Goal: Task Accomplishment & Management: Complete application form

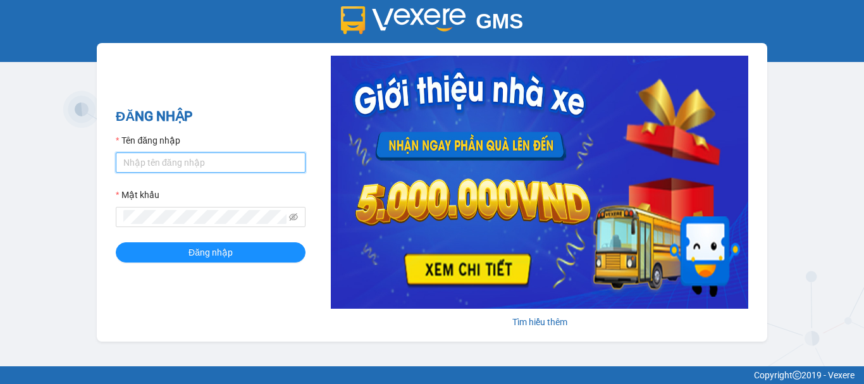
click at [204, 159] on input "Tên đăng nhập" at bounding box center [211, 162] width 190 height 20
type input "anhkiet.tuanhung"
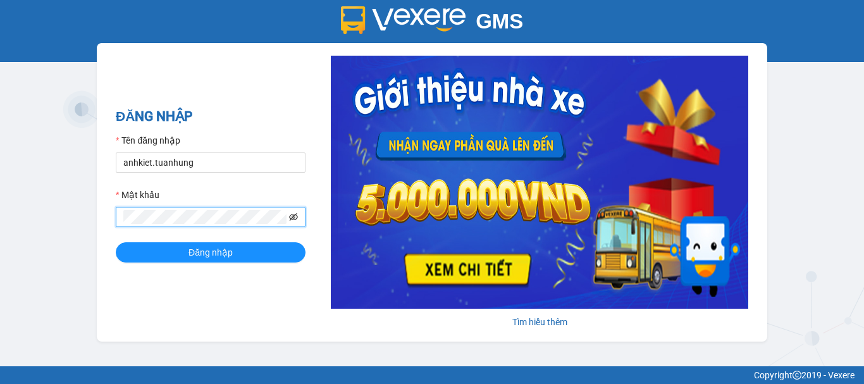
click at [296, 219] on icon "eye-invisible" at bounding box center [293, 217] width 9 height 8
click at [116, 242] on button "Đăng nhập" at bounding box center [211, 252] width 190 height 20
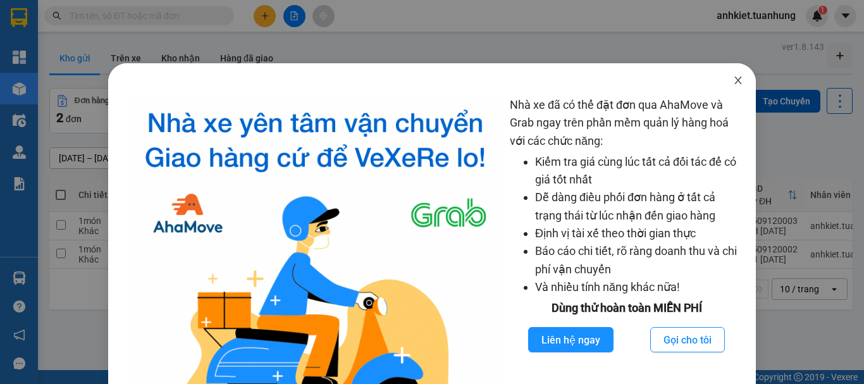
click at [733, 80] on icon "close" at bounding box center [738, 80] width 10 height 10
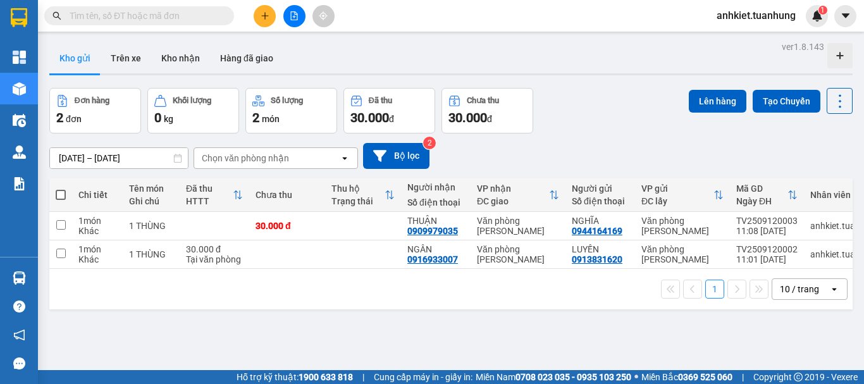
click at [64, 196] on span at bounding box center [61, 195] width 10 height 10
click at [61, 188] on input "checkbox" at bounding box center [61, 188] width 0 height 0
checkbox input "true"
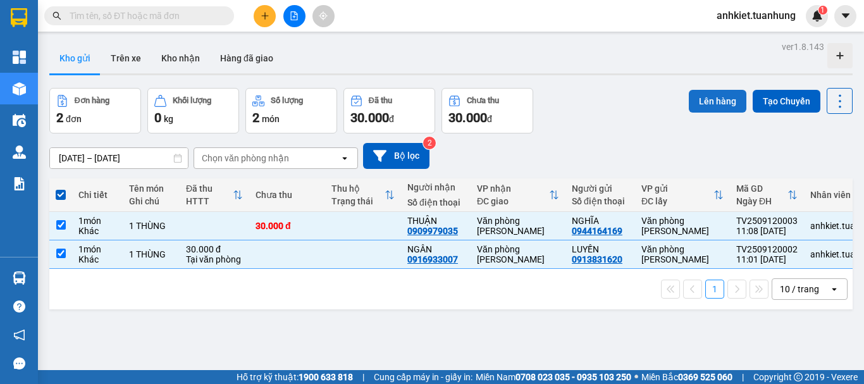
click at [715, 103] on button "Lên hàng" at bounding box center [718, 101] width 58 height 23
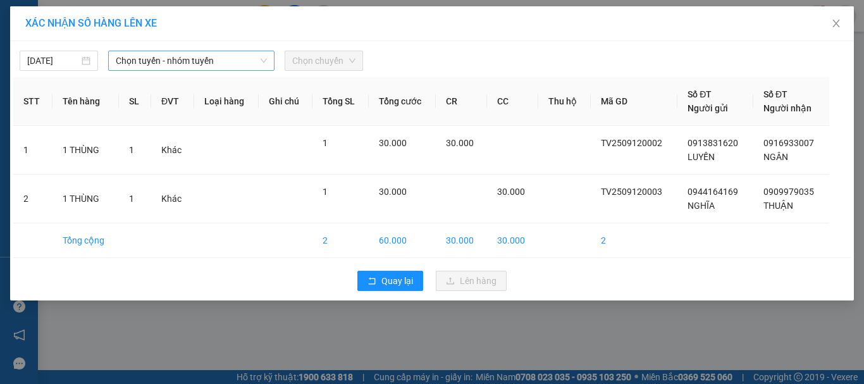
click at [188, 56] on span "Chọn tuyến - nhóm tuyến" at bounding box center [191, 60] width 151 height 19
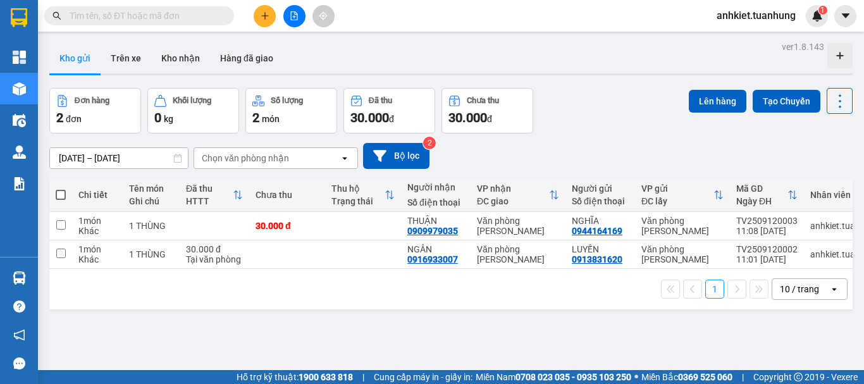
click at [63, 193] on span at bounding box center [61, 195] width 10 height 10
click at [61, 188] on input "checkbox" at bounding box center [61, 188] width 0 height 0
checkbox input "true"
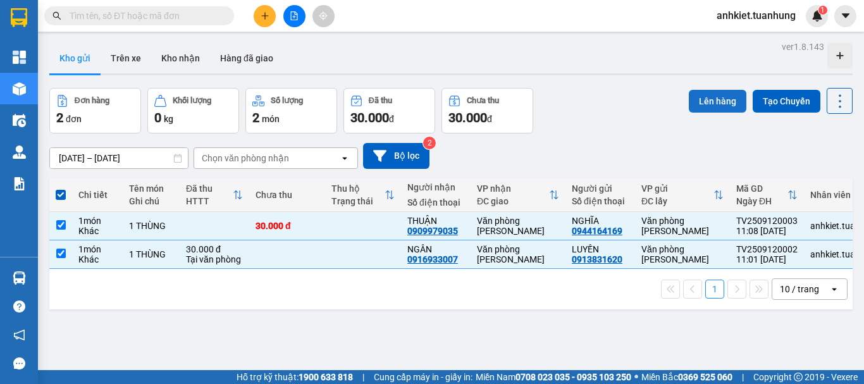
click at [695, 104] on button "Lên hàng" at bounding box center [718, 101] width 58 height 23
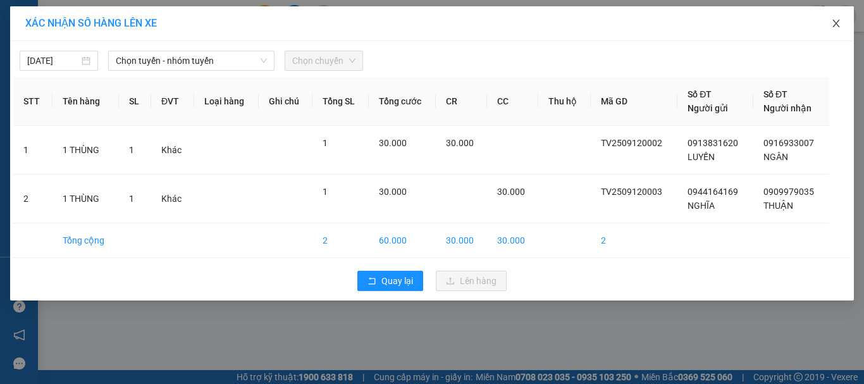
click at [840, 18] on span "Close" at bounding box center [835, 23] width 35 height 35
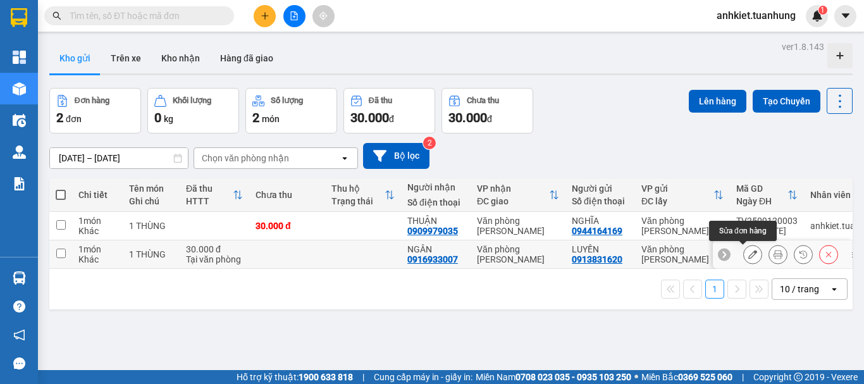
drag, startPoint x: 742, startPoint y: 253, endPoint x: 717, endPoint y: 261, distance: 26.4
click at [748, 253] on icon at bounding box center [752, 254] width 9 height 9
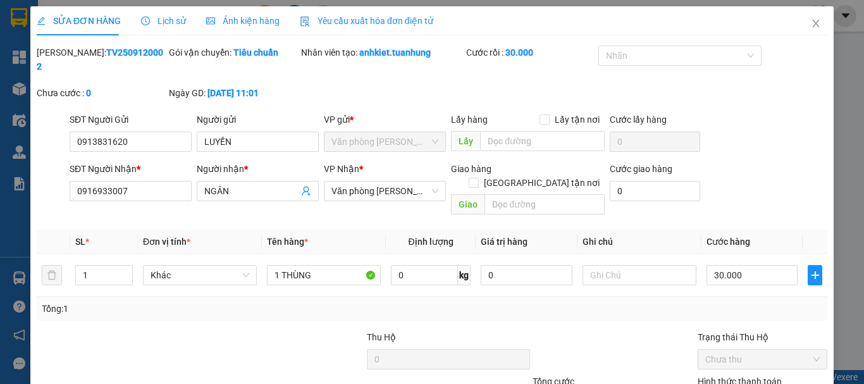
click at [160, 22] on span "Lịch sử" at bounding box center [163, 21] width 45 height 10
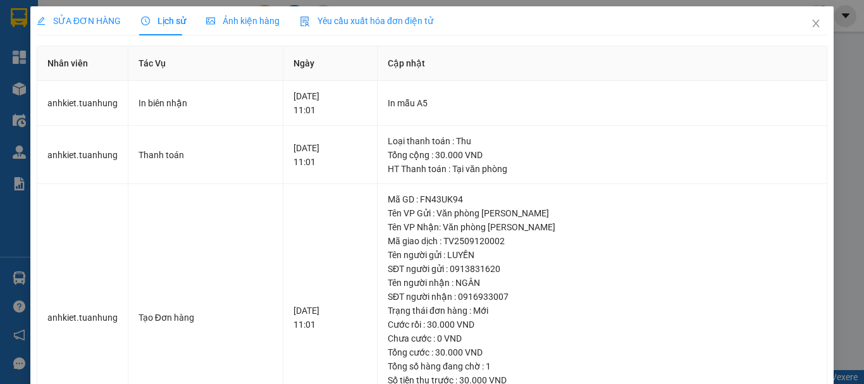
click at [58, 23] on span "SỬA ĐƠN HÀNG" at bounding box center [79, 21] width 84 height 10
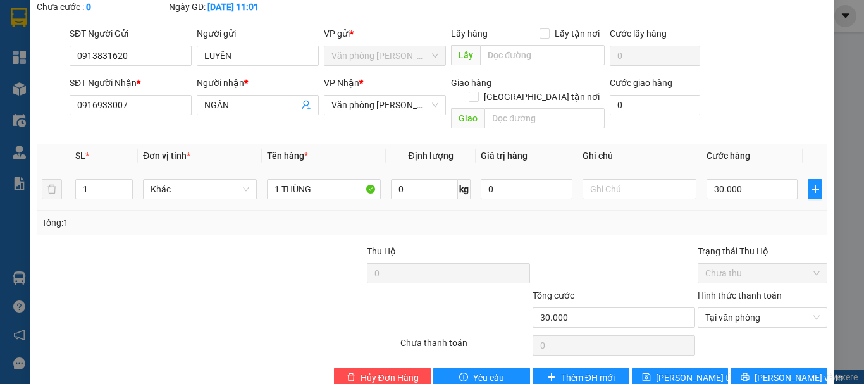
scroll to position [87, 0]
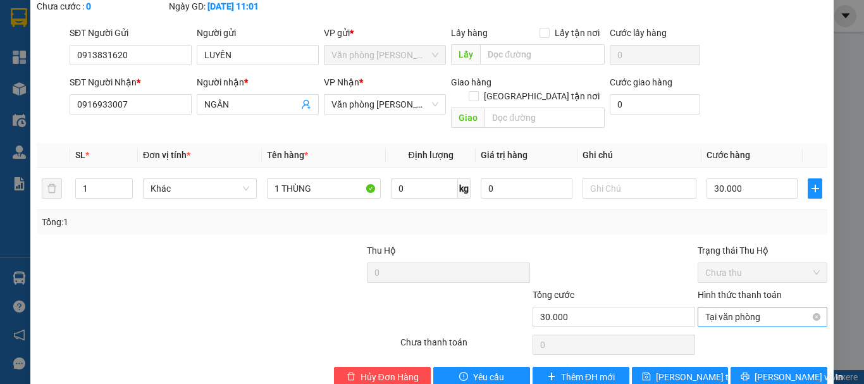
click at [738, 307] on span "Tại văn phòng" at bounding box center [762, 316] width 114 height 19
type input "30.000"
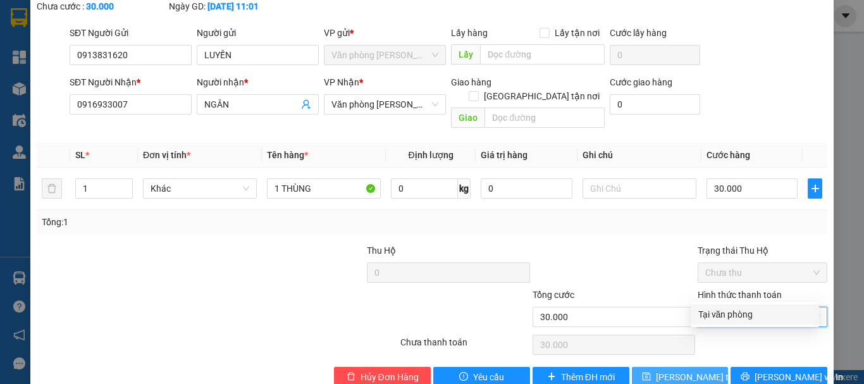
click at [678, 367] on button "Lưu thay đổi" at bounding box center [680, 377] width 97 height 20
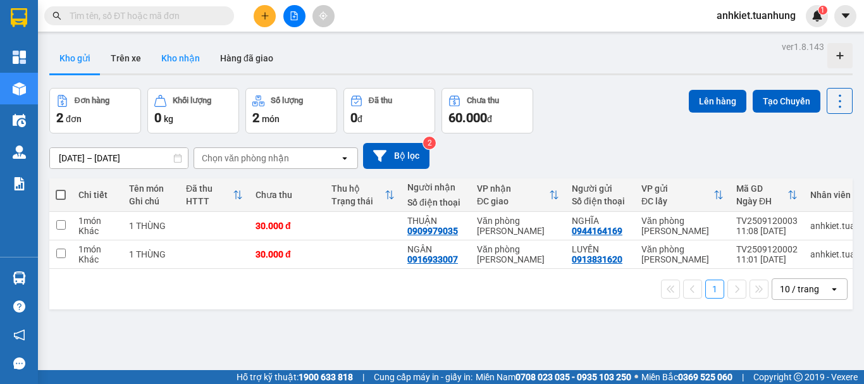
click at [193, 47] on button "Kho nhận" at bounding box center [180, 58] width 59 height 30
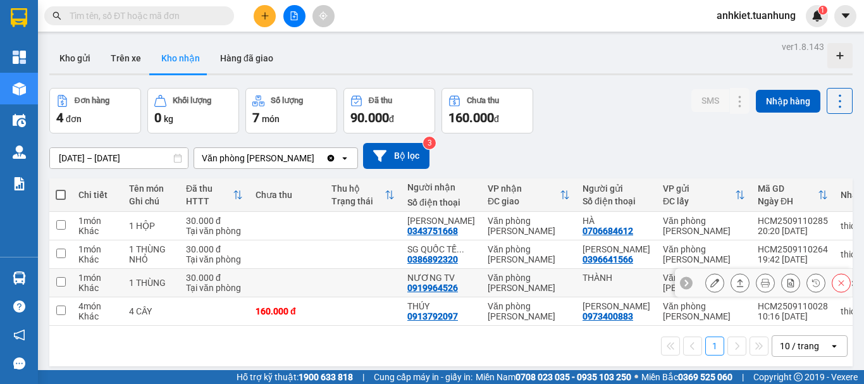
scroll to position [58, 0]
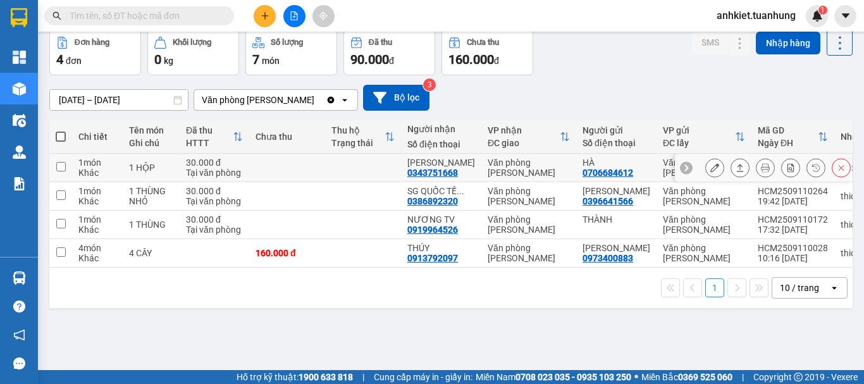
click at [735, 166] on icon at bounding box center [739, 167] width 9 height 9
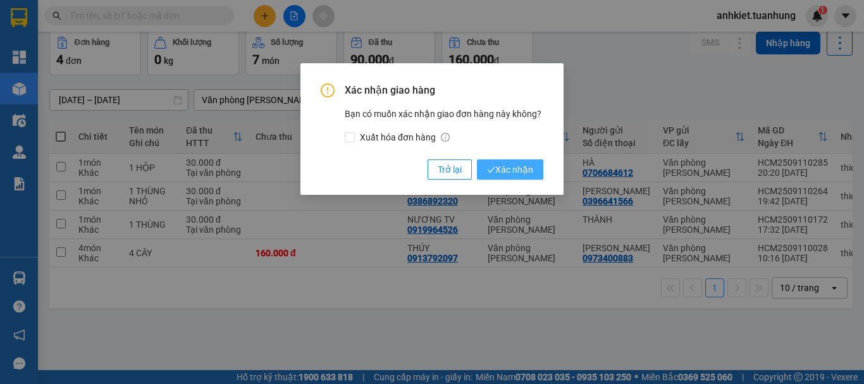
click at [516, 170] on span "Xác nhận" at bounding box center [510, 169] width 46 height 14
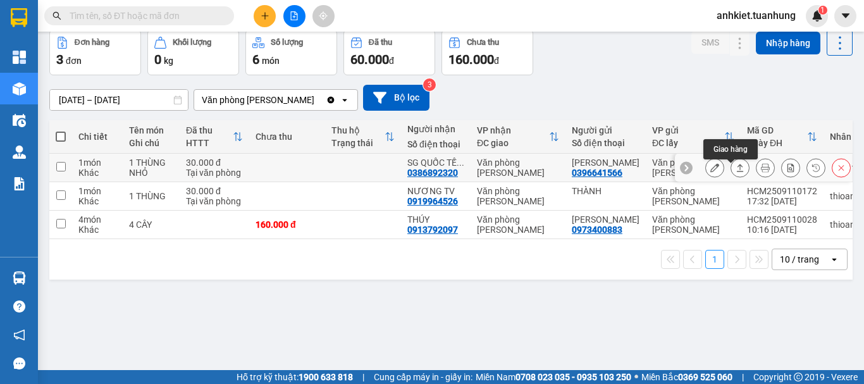
drag, startPoint x: 731, startPoint y: 171, endPoint x: 716, endPoint y: 178, distance: 16.4
click at [735, 171] on icon at bounding box center [739, 167] width 9 height 9
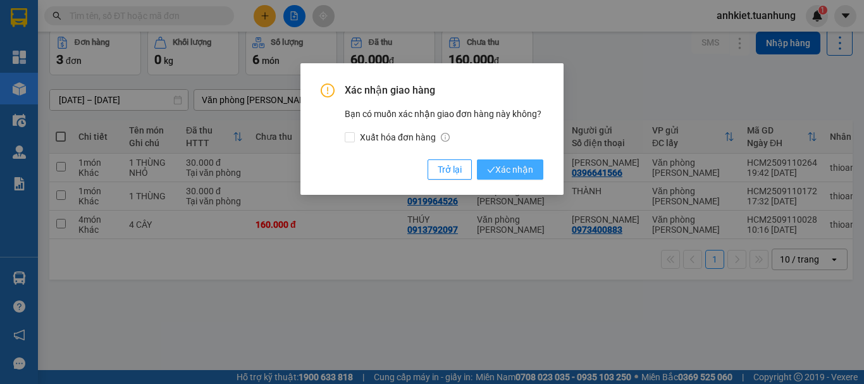
click at [509, 175] on span "Xác nhận" at bounding box center [510, 169] width 46 height 14
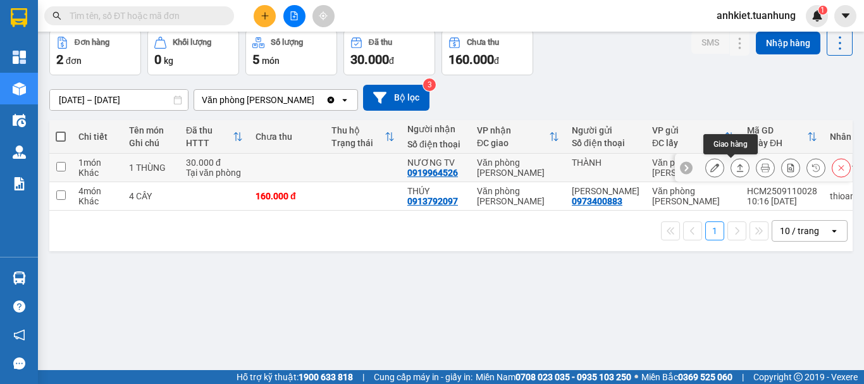
click at [737, 173] on button at bounding box center [740, 168] width 18 height 22
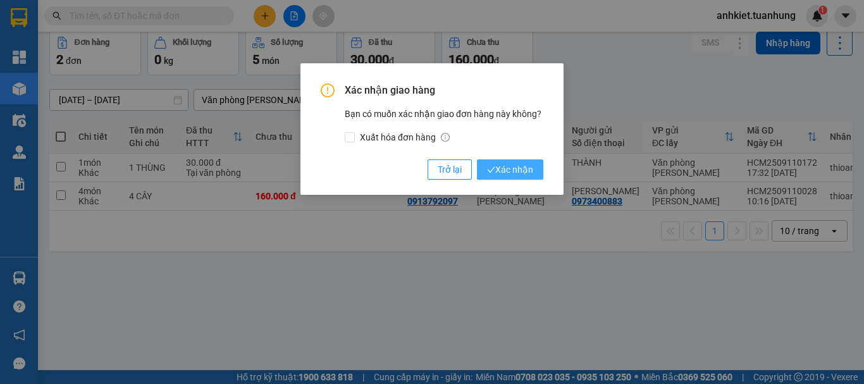
click at [512, 171] on span "Xác nhận" at bounding box center [510, 169] width 46 height 14
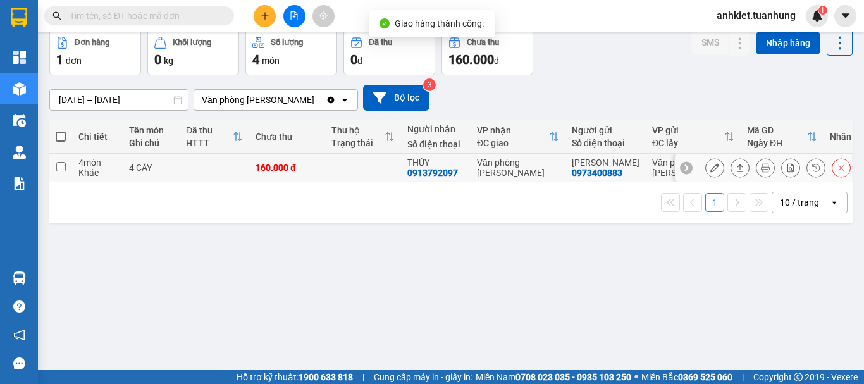
click at [735, 168] on icon at bounding box center [739, 167] width 9 height 9
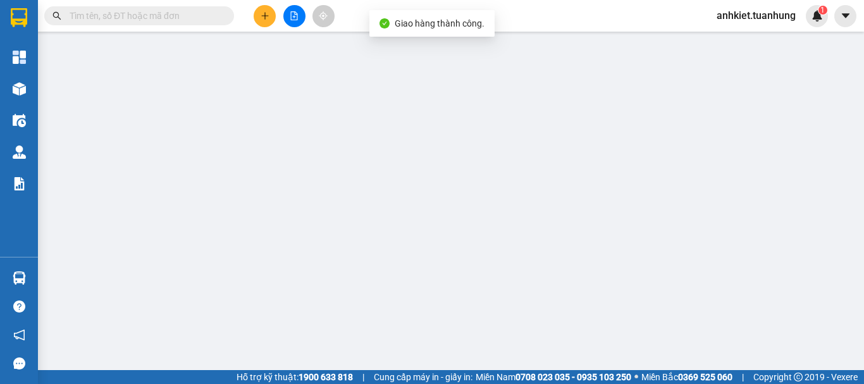
type input "0973400883"
type input "TIẾN LÂM"
type input "0913792097"
type input "THÚY"
type input "160.000"
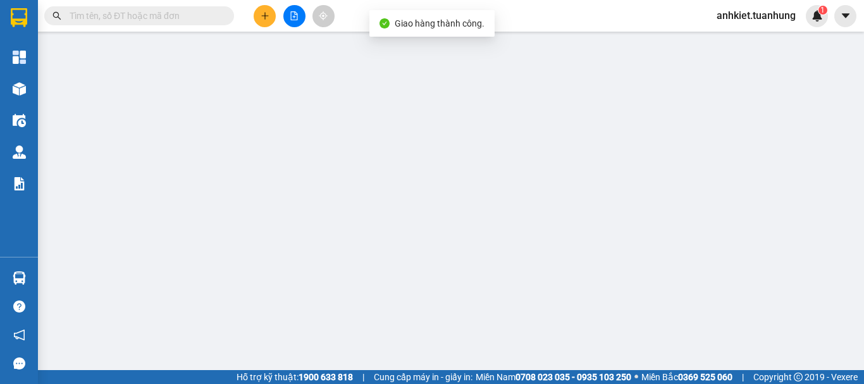
type input "160.000"
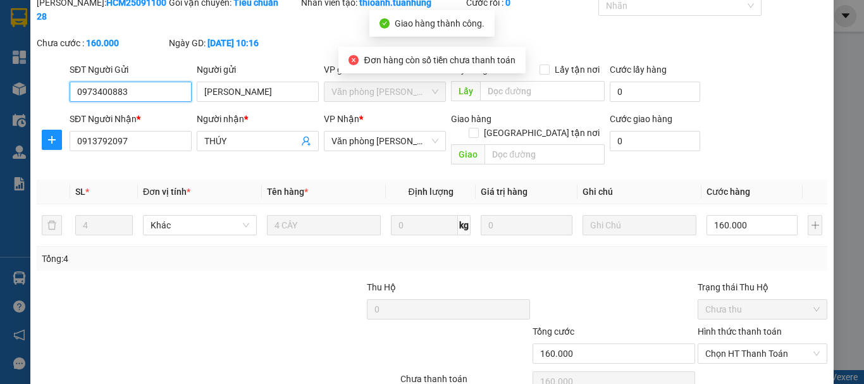
scroll to position [87, 0]
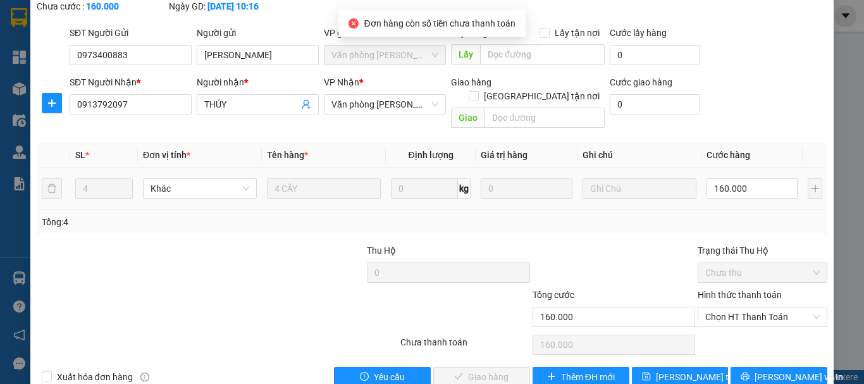
click at [756, 176] on div "160.000" at bounding box center [751, 188] width 91 height 25
click at [758, 178] on input "160.000" at bounding box center [751, 188] width 91 height 20
type input "0"
type input "+"
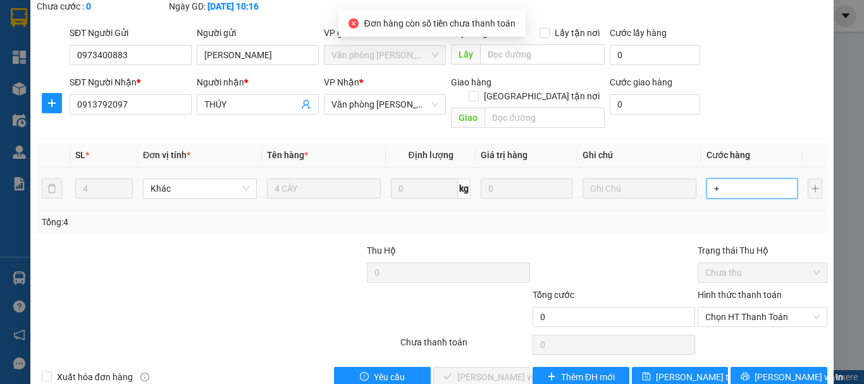
type input "1"
type input "+1"
type input "12"
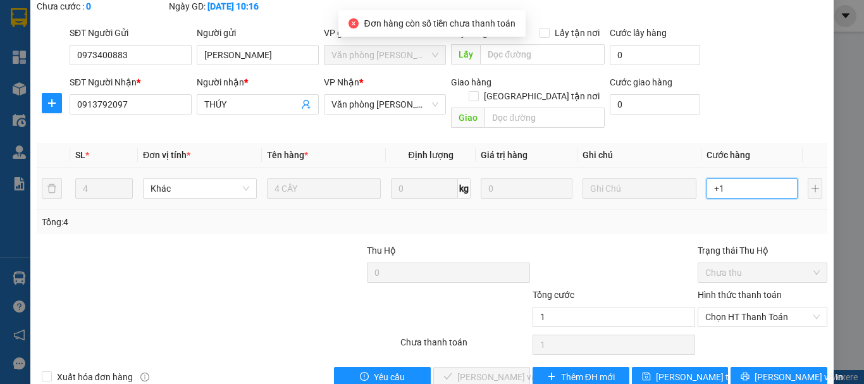
type input "+12"
type input "120"
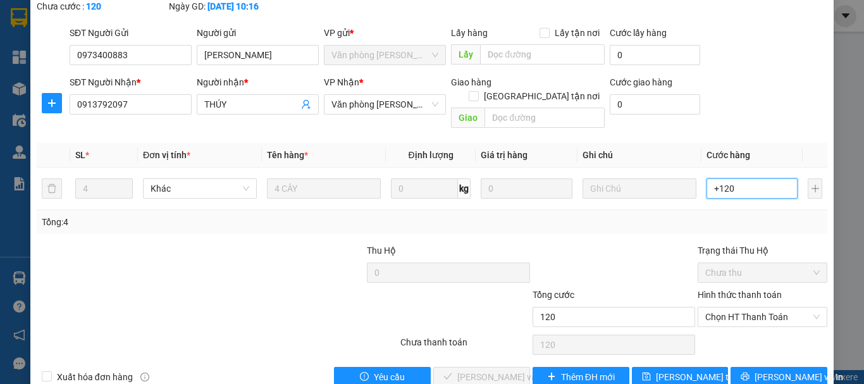
type input "+120"
click at [689, 210] on div "Tổng: 4" at bounding box center [432, 222] width 790 height 24
type input "120.000"
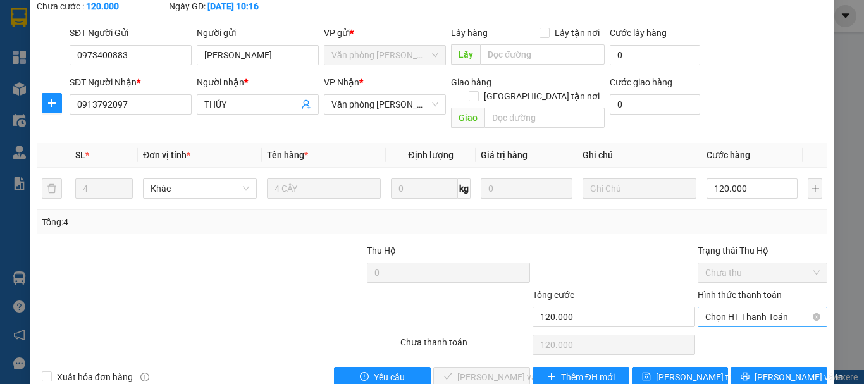
click at [735, 307] on span "Chọn HT Thanh Toán" at bounding box center [762, 316] width 114 height 19
drag, startPoint x: 727, startPoint y: 310, endPoint x: 541, endPoint y: 324, distance: 185.7
click at [726, 312] on div "Tại văn phòng" at bounding box center [754, 314] width 113 height 14
type input "0"
click at [477, 370] on span "Lưu và Giao hàng" at bounding box center [517, 377] width 121 height 14
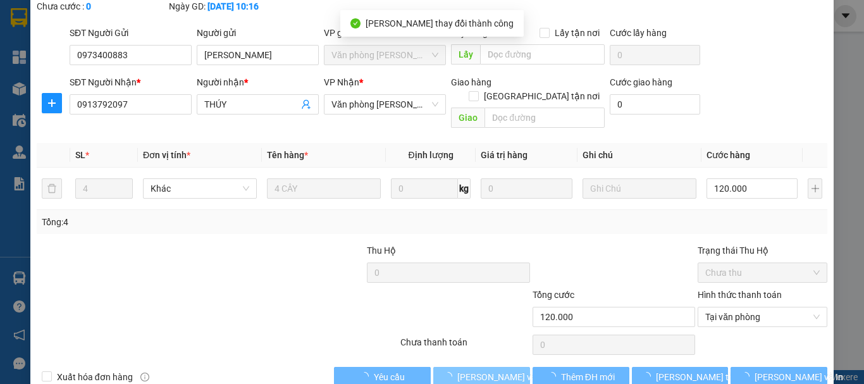
scroll to position [0, 0]
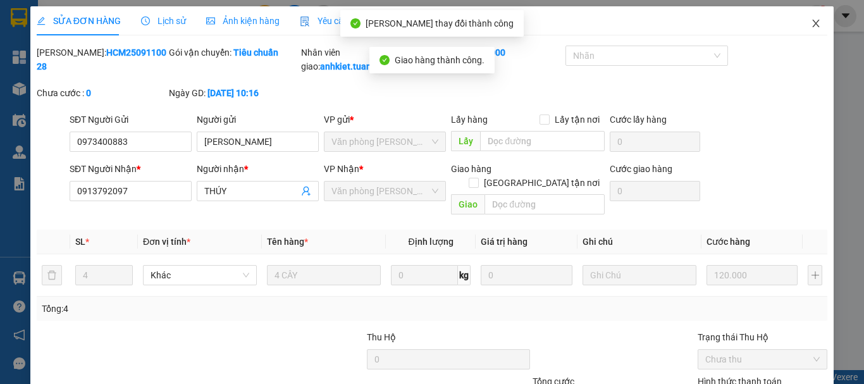
click at [808, 16] on span "Close" at bounding box center [815, 23] width 35 height 35
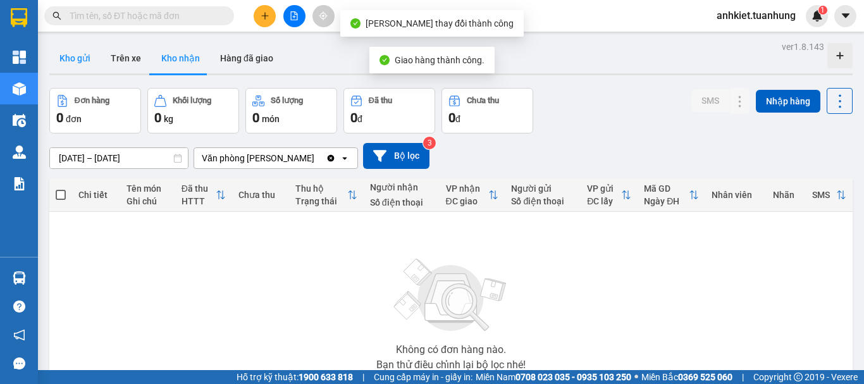
click at [94, 58] on button "Kho gửi" at bounding box center [74, 58] width 51 height 30
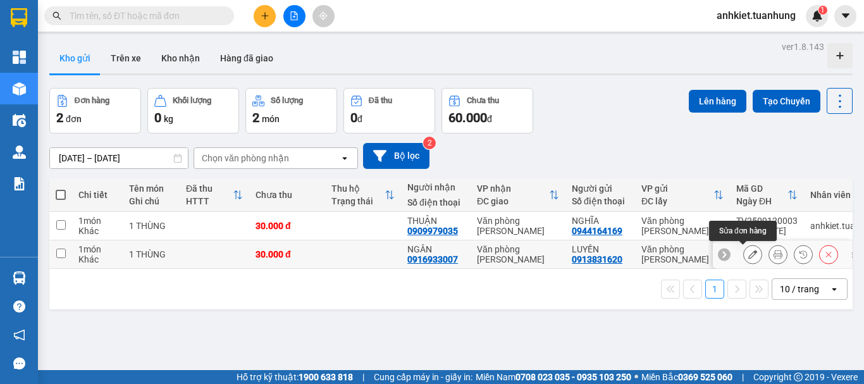
click at [748, 252] on icon at bounding box center [752, 254] width 9 height 9
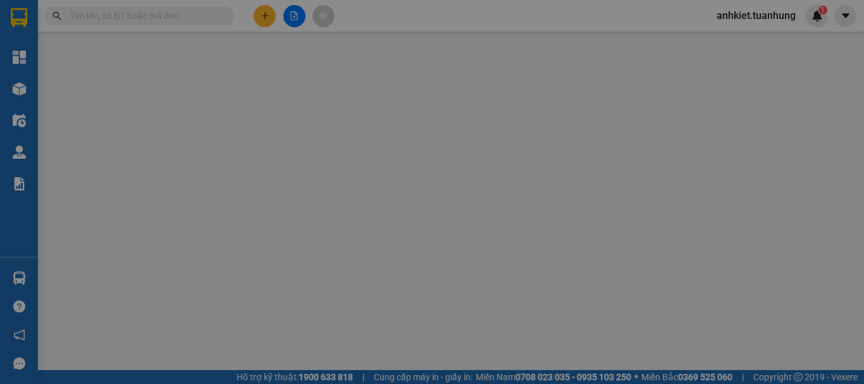
type input "0913831620"
type input "LUYẾN"
type input "0916933007"
type input "NGÂN"
type input "30.000"
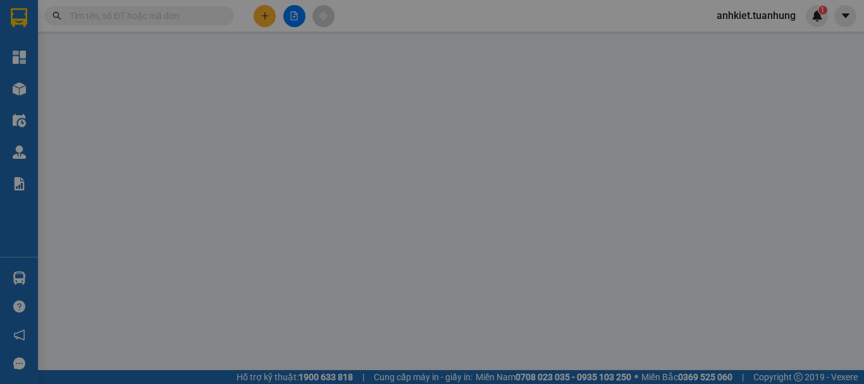
type input "30.000"
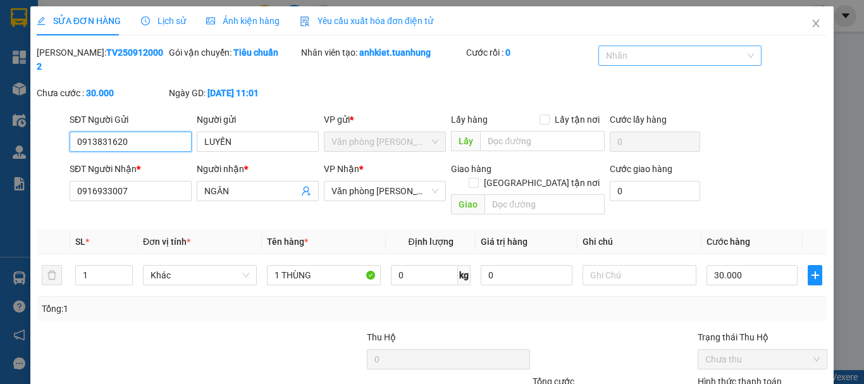
click at [659, 64] on div "Nhãn" at bounding box center [679, 56] width 162 height 20
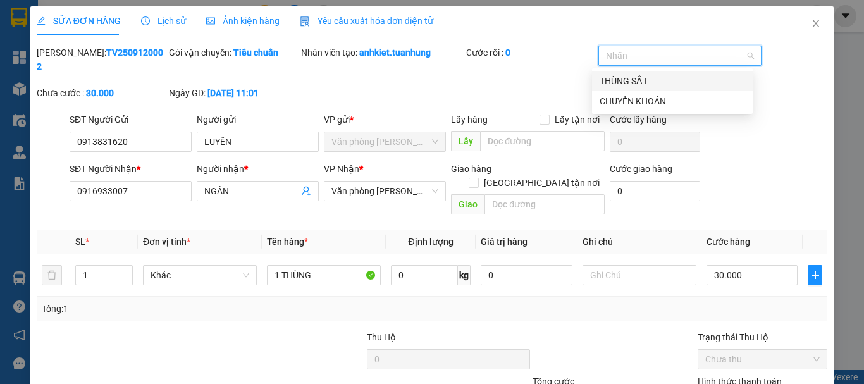
click at [659, 64] on div "Nhãn" at bounding box center [679, 56] width 162 height 20
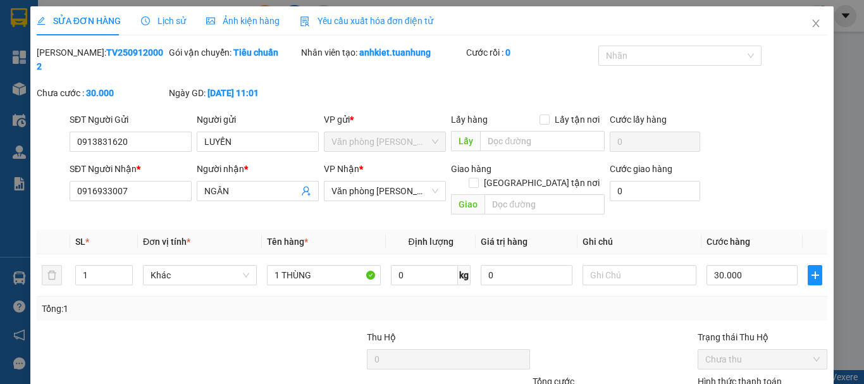
click at [775, 164] on div "SĐT Người Nhận * 0916933007 Người nhận * NGÂN VP Nhận * Văn phòng Hồ Chí Minh G…" at bounding box center [448, 191] width 763 height 58
click at [811, 19] on icon "close" at bounding box center [816, 23] width 10 height 10
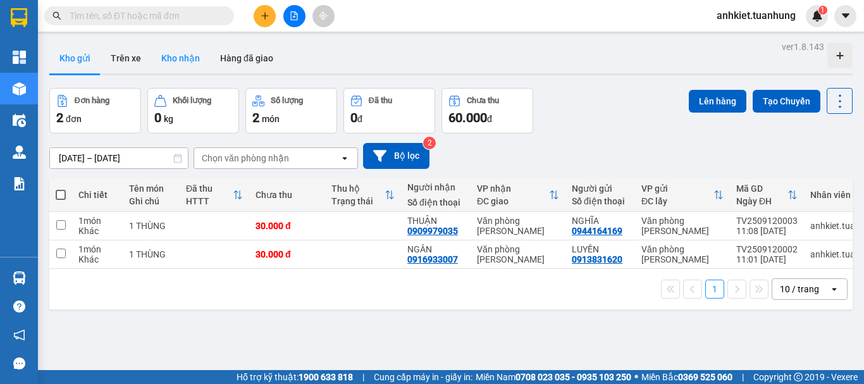
click at [174, 57] on button "Kho nhận" at bounding box center [180, 58] width 59 height 30
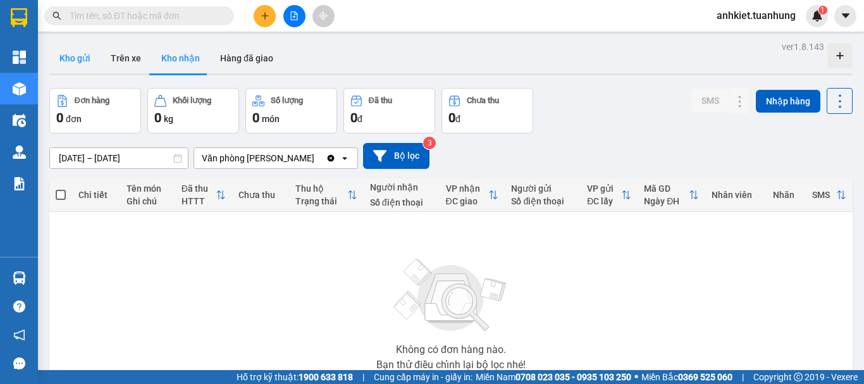
click at [64, 59] on button "Kho gửi" at bounding box center [74, 58] width 51 height 30
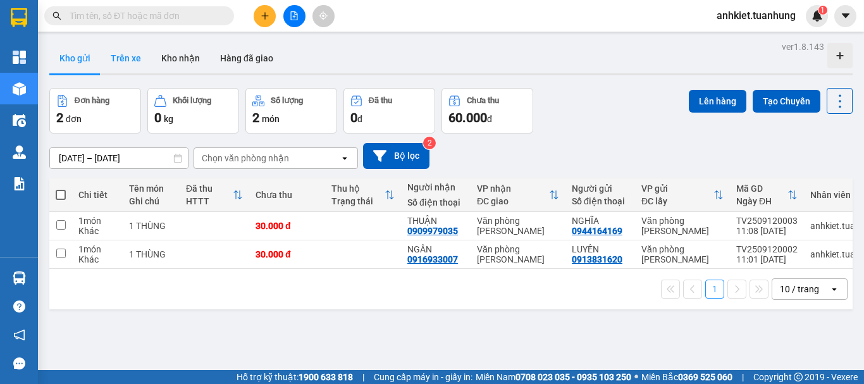
click at [134, 66] on button "Trên xe" at bounding box center [126, 58] width 51 height 30
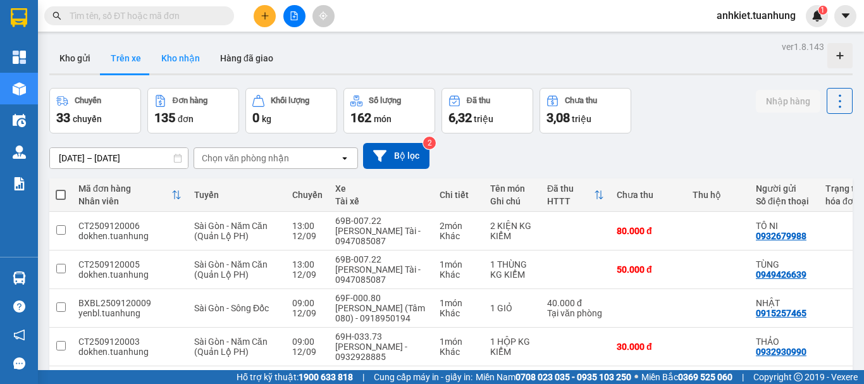
drag, startPoint x: 261, startPoint y: 59, endPoint x: 189, endPoint y: 62, distance: 72.1
click at [261, 59] on button "Hàng đã giao" at bounding box center [246, 58] width 73 height 30
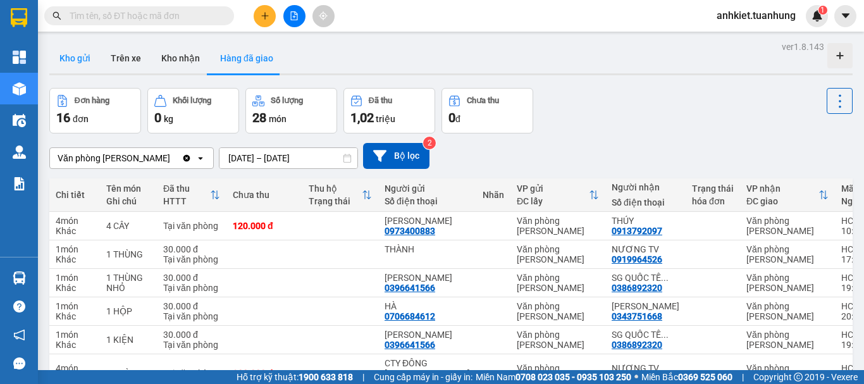
click at [91, 63] on button "Kho gửi" at bounding box center [74, 58] width 51 height 30
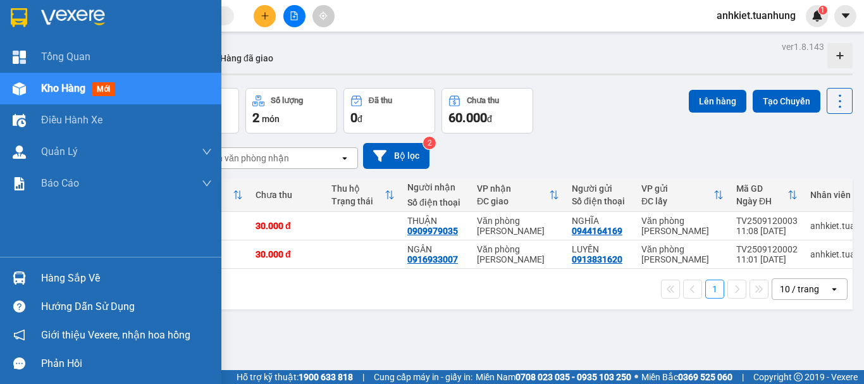
click at [40, 284] on div "Hàng sắp về" at bounding box center [110, 278] width 221 height 28
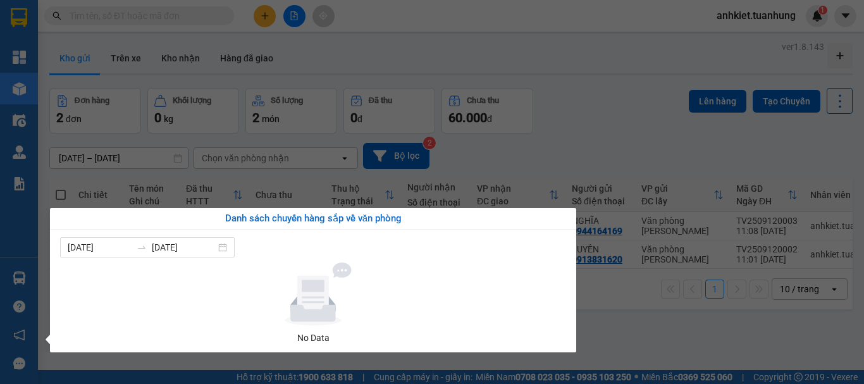
click at [656, 294] on section "Kết quả tìm kiếm ( 0 ) Bộ lọc No Data anhkiet.tuanhung 1 Tổng Quan Kho hàng mới…" at bounding box center [432, 192] width 864 height 384
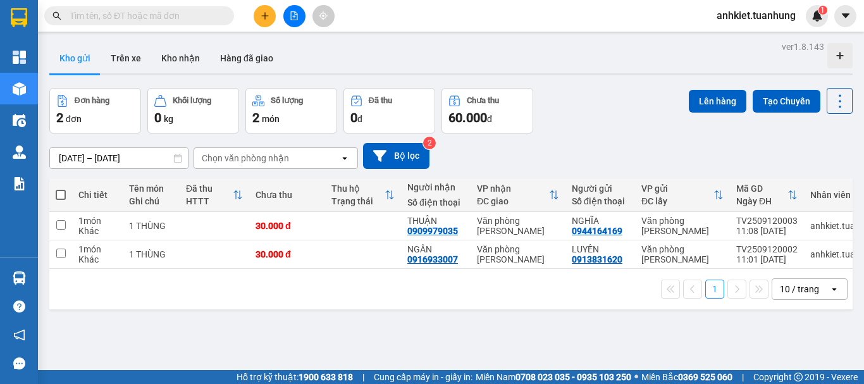
click at [261, 11] on icon "plus" at bounding box center [265, 15] width 9 height 9
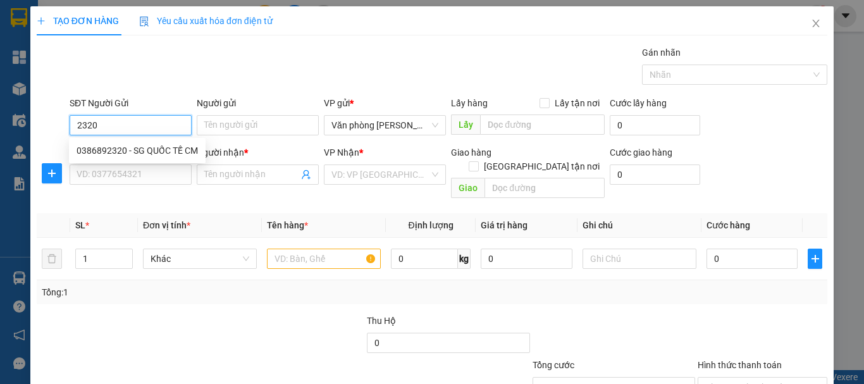
click at [147, 149] on div "0386892320 - SG QUỐC TẾ CM" at bounding box center [137, 151] width 121 height 14
type input "0386892320"
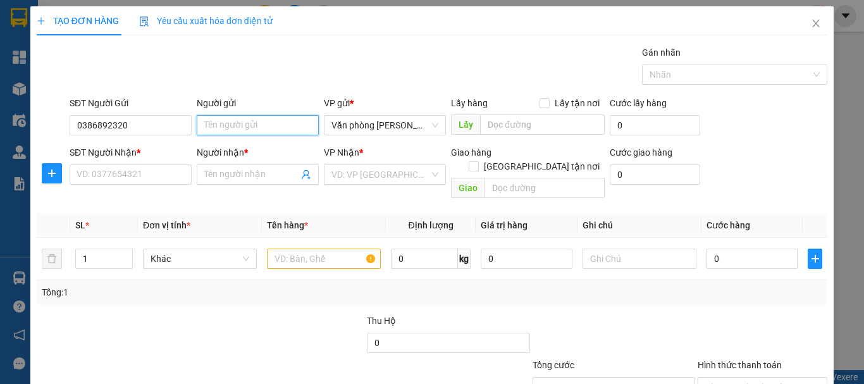
click at [245, 128] on input "Người gửi" at bounding box center [258, 125] width 122 height 20
type input "-"
type input "SG QUỐC TẾ CM"
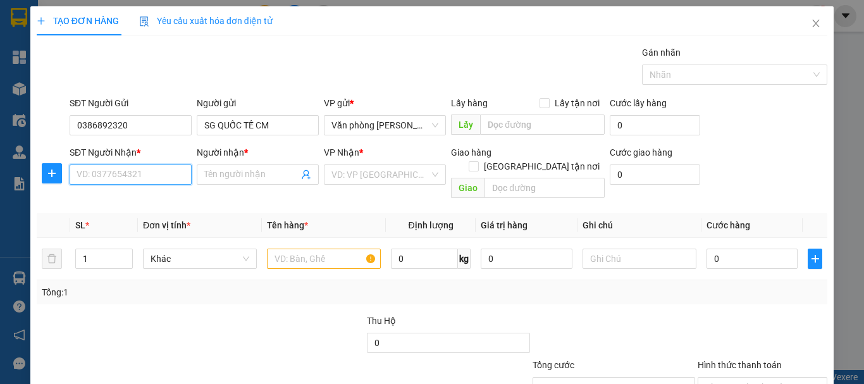
click at [137, 169] on input "SĐT Người Nhận *" at bounding box center [131, 174] width 122 height 20
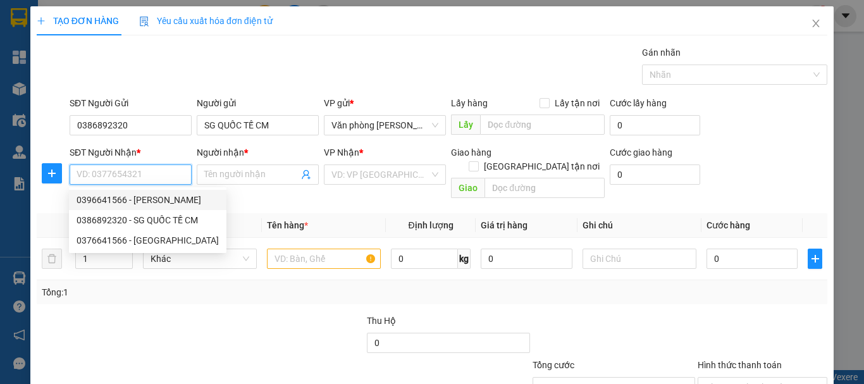
click at [147, 194] on div "0396641566 - TRƯƠNG MINH LAB" at bounding box center [148, 200] width 142 height 14
type input "0396641566"
type input "TRƯƠNG MINH LAB"
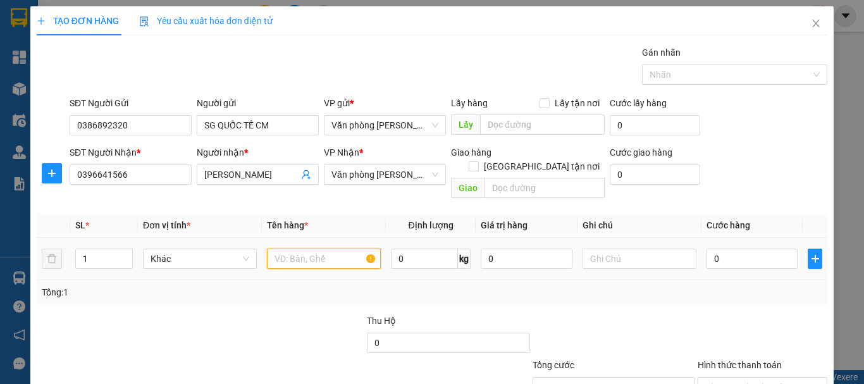
click at [313, 248] on input "text" at bounding box center [324, 258] width 114 height 20
click at [165, 175] on input "0396641566" at bounding box center [131, 174] width 122 height 20
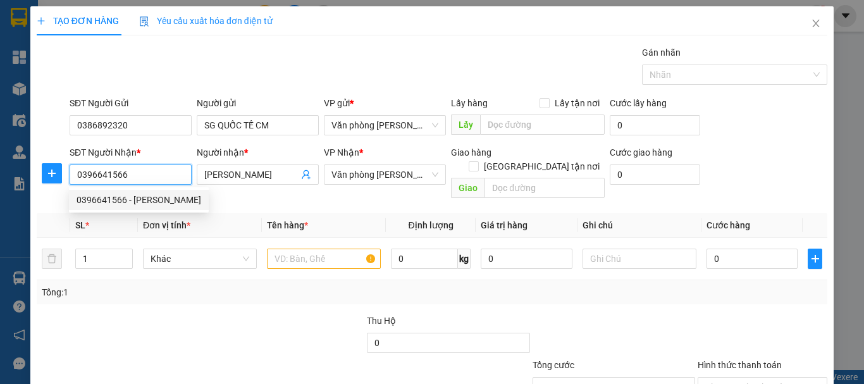
click at [165, 175] on input "0396641566" at bounding box center [131, 174] width 122 height 20
click at [333, 248] on input "text" at bounding box center [324, 258] width 114 height 20
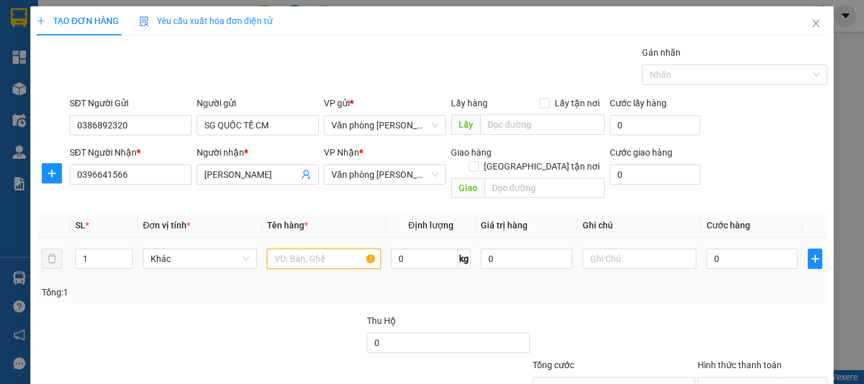
type input "."
type input "1 HỘP"
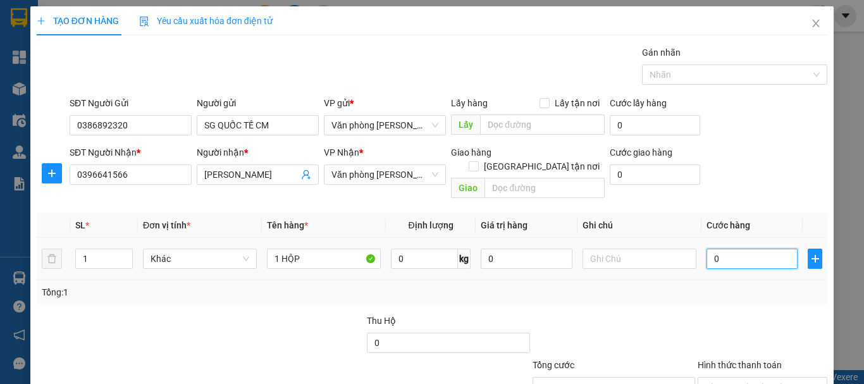
click at [718, 248] on input "0" at bounding box center [751, 258] width 91 height 20
type input "+3"
type input "3"
type input "+30"
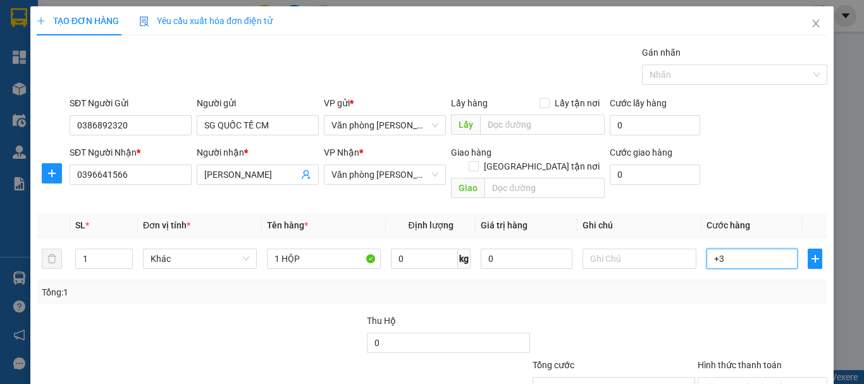
type input "30"
type input "30.000"
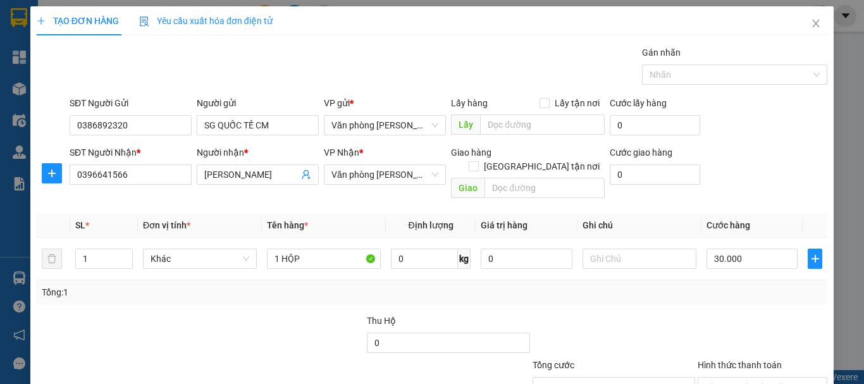
click at [674, 314] on div at bounding box center [613, 336] width 165 height 44
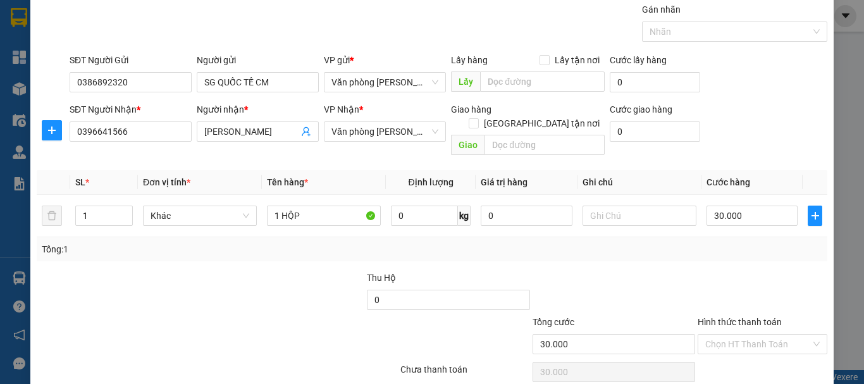
scroll to position [84, 0]
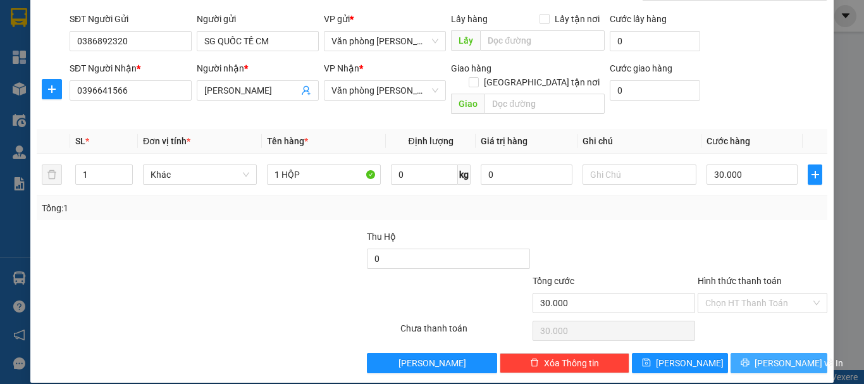
click at [749, 358] on icon "printer" at bounding box center [744, 362] width 9 height 9
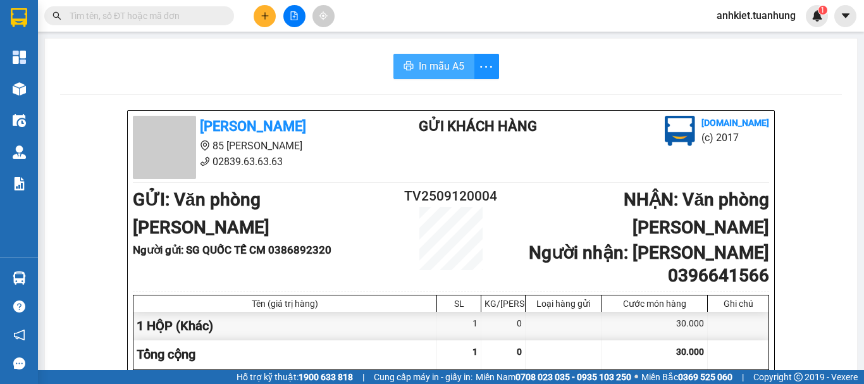
click at [434, 70] on span "In mẫu A5" at bounding box center [442, 66] width 46 height 16
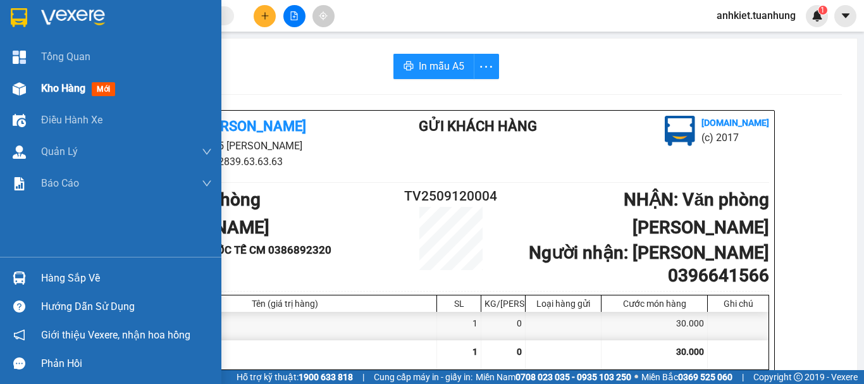
click at [48, 94] on span "Kho hàng" at bounding box center [63, 88] width 44 height 12
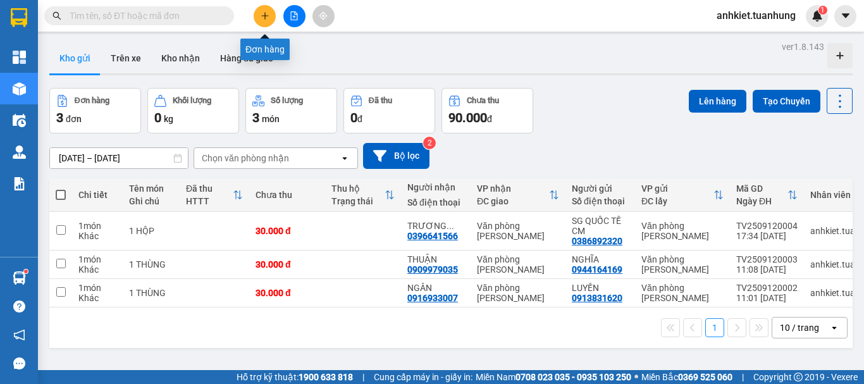
click at [266, 18] on icon "plus" at bounding box center [265, 15] width 9 height 9
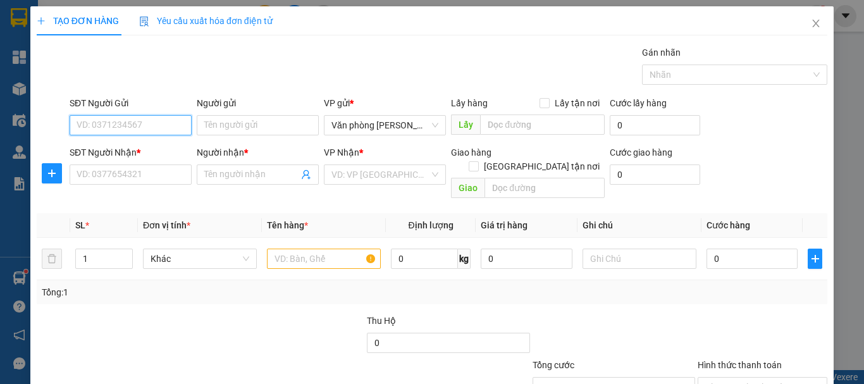
click at [132, 126] on input "SĐT Người Gửi" at bounding box center [131, 125] width 122 height 20
type input "0918747463"
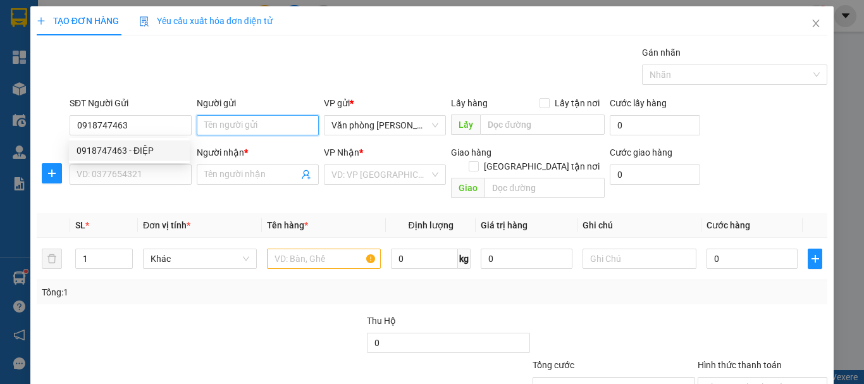
click at [237, 125] on input "Người gửi" at bounding box center [258, 125] width 122 height 20
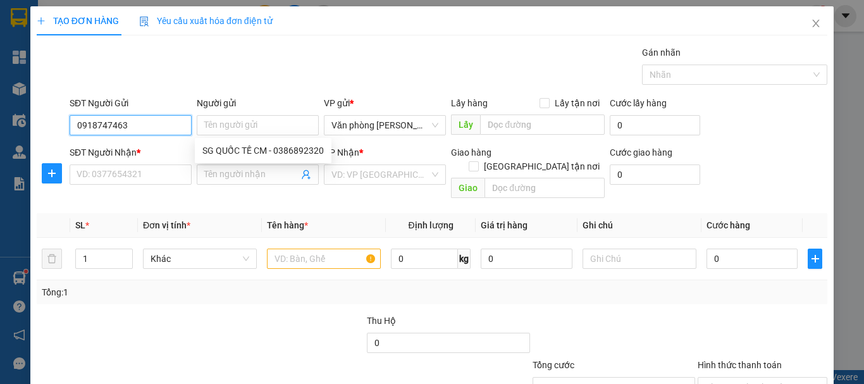
click at [150, 118] on input "0918747463" at bounding box center [131, 125] width 122 height 20
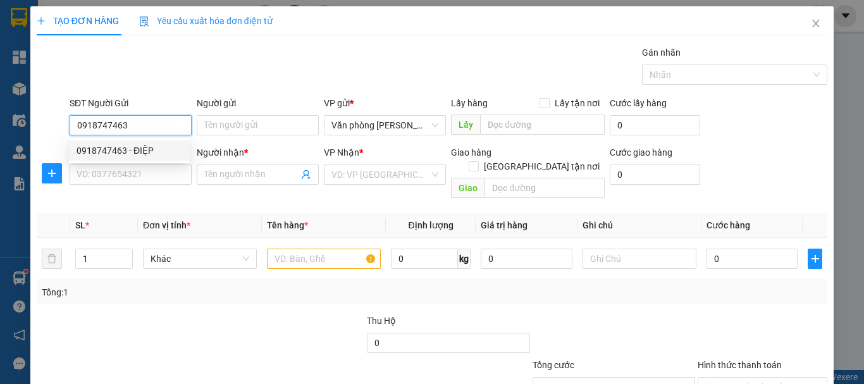
click at [152, 150] on div "0918747463 - ĐIỆP" at bounding box center [130, 151] width 106 height 14
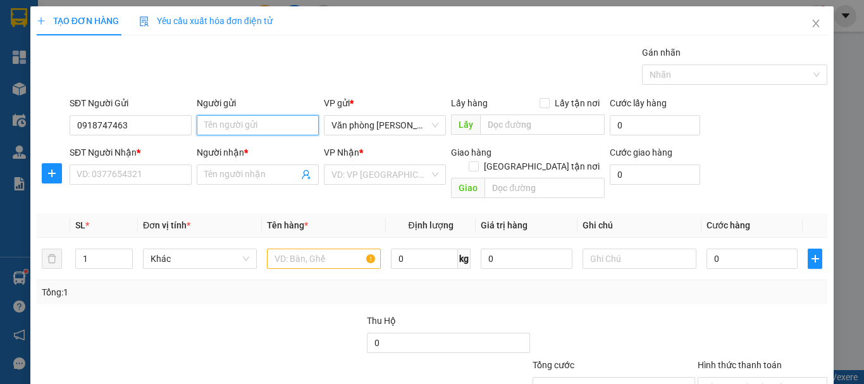
click at [235, 128] on input "Người gửi" at bounding box center [258, 125] width 122 height 20
type input "đ"
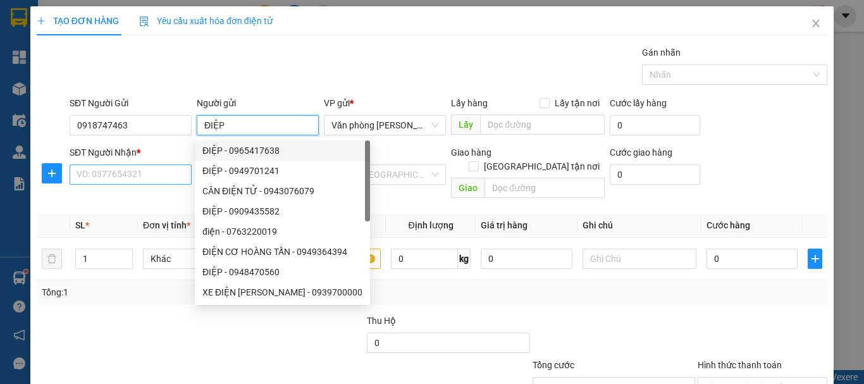
type input "ĐIỆP"
click at [150, 171] on input "SĐT Người Nhận *" at bounding box center [131, 174] width 122 height 20
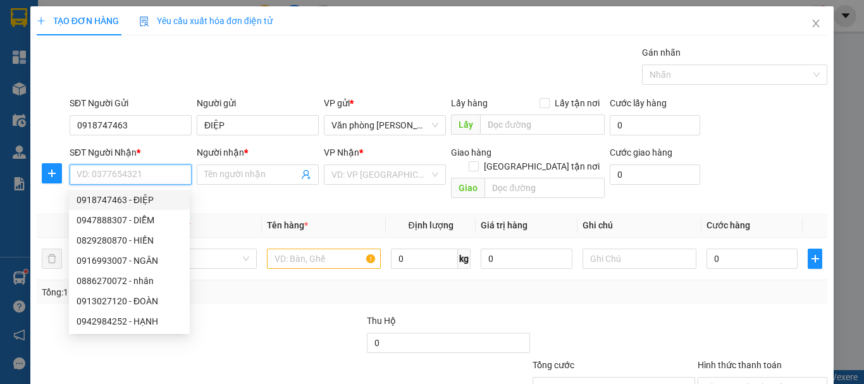
type input "2"
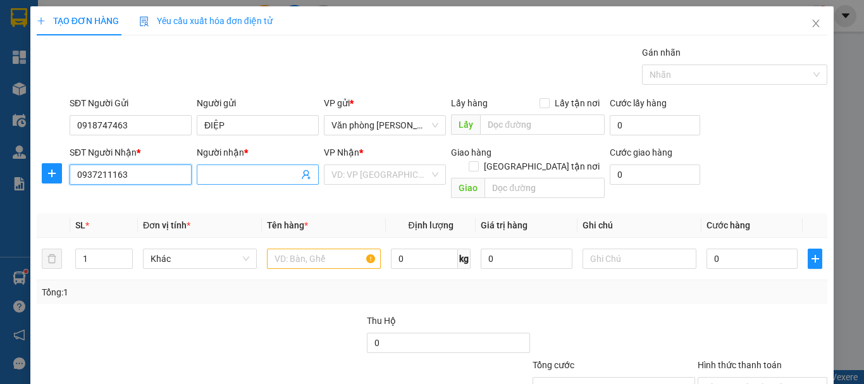
type input "0937211163"
click at [270, 171] on input "Người nhận *" at bounding box center [251, 175] width 94 height 14
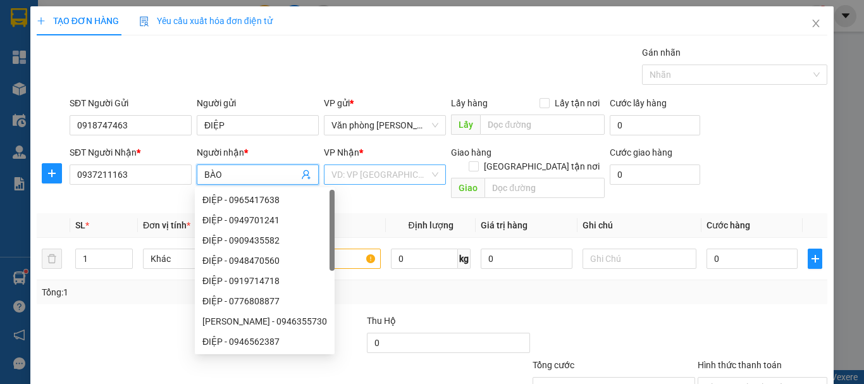
type input "BÀO"
click at [350, 176] on input "search" at bounding box center [380, 174] width 98 height 19
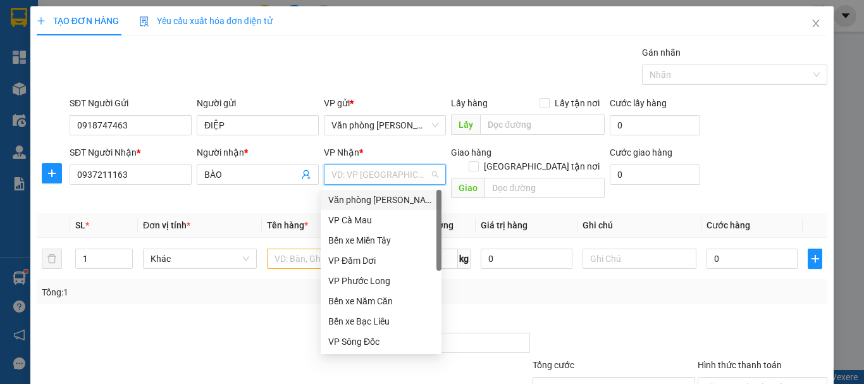
click at [376, 200] on div "Văn phòng Hồ Chí Minh" at bounding box center [381, 200] width 106 height 14
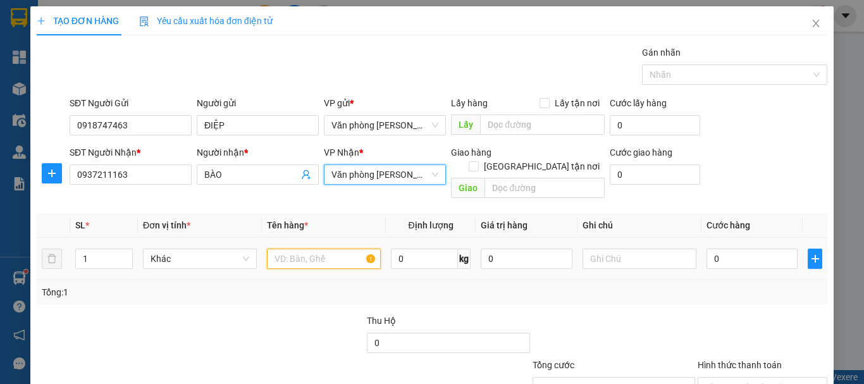
click at [307, 248] on input "text" at bounding box center [324, 258] width 114 height 20
type input "+"
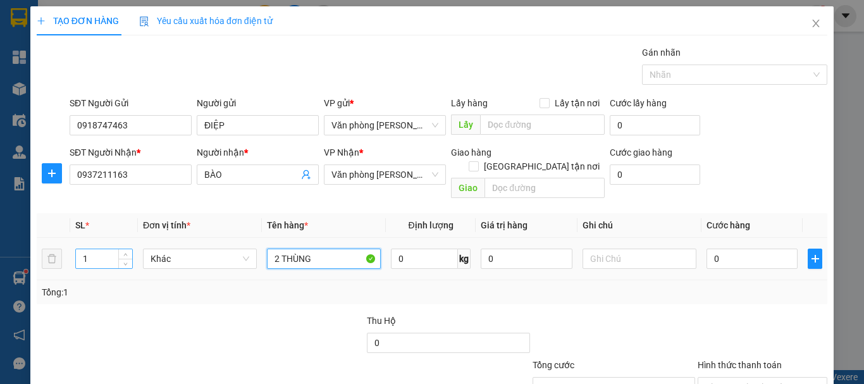
type input "2 THÙNG"
click at [104, 249] on input "1" at bounding box center [104, 258] width 56 height 19
type input "2"
click at [123, 254] on icon "up" at bounding box center [125, 256] width 4 height 4
click at [756, 248] on input "0" at bounding box center [751, 258] width 91 height 20
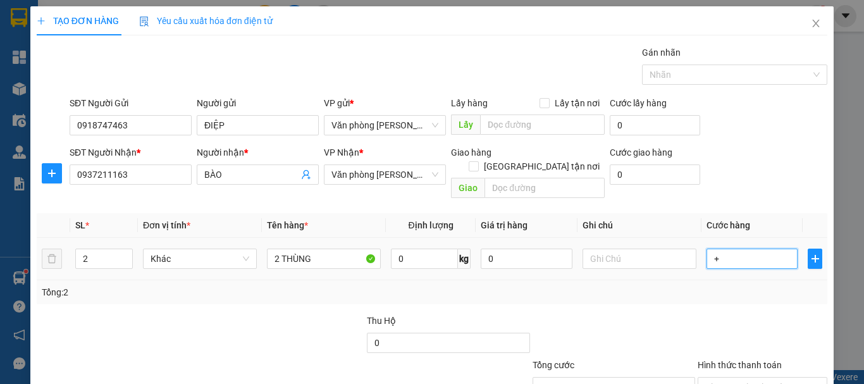
type input "+3"
type input "3"
type input "+30"
type input "30"
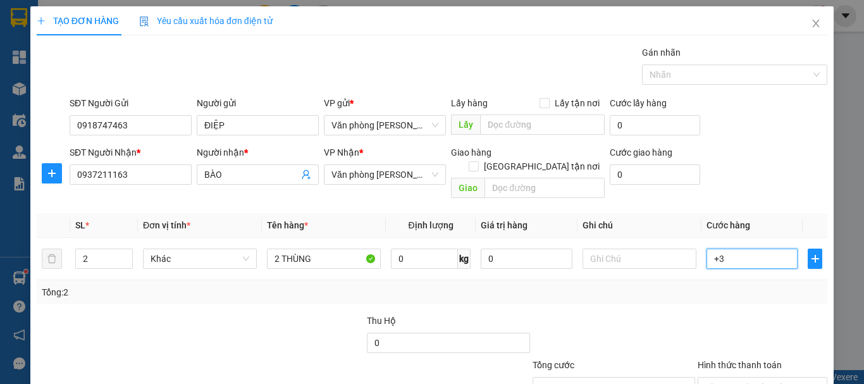
type input "30"
type input "30.000"
click at [626, 319] on div at bounding box center [613, 336] width 165 height 44
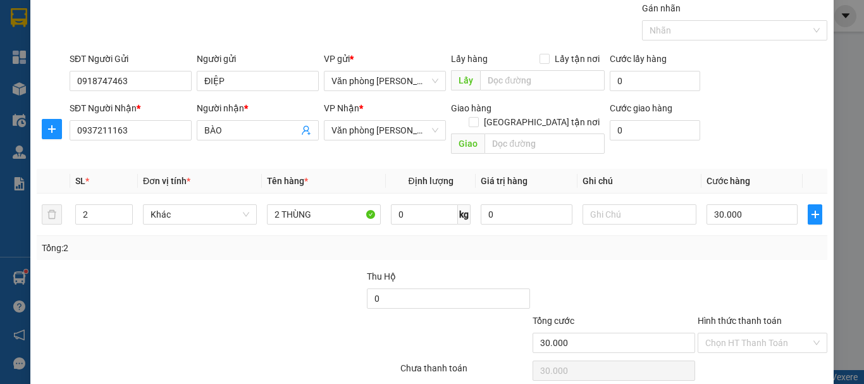
scroll to position [84, 0]
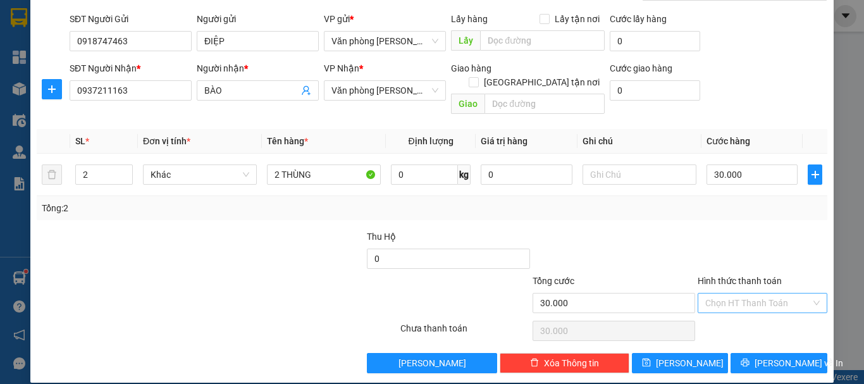
click at [771, 293] on input "Hình thức thanh toán" at bounding box center [758, 302] width 106 height 19
click at [761, 310] on div "Tại văn phòng" at bounding box center [754, 314] width 113 height 14
type input "0"
click at [773, 356] on span "Lưu và In" at bounding box center [798, 363] width 89 height 14
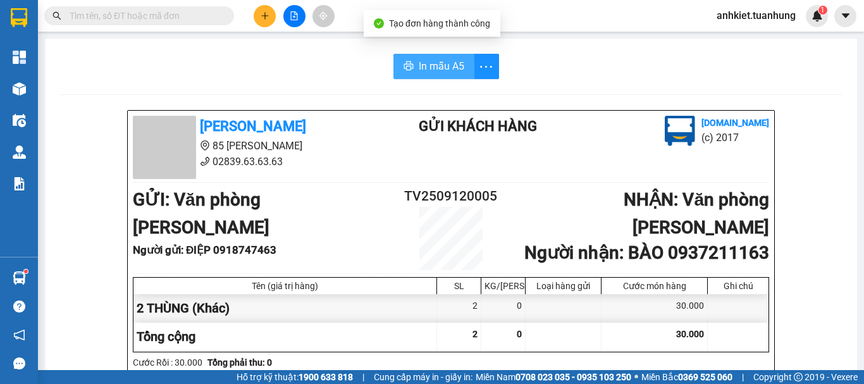
click at [423, 57] on button "In mẫu A5" at bounding box center [433, 66] width 81 height 25
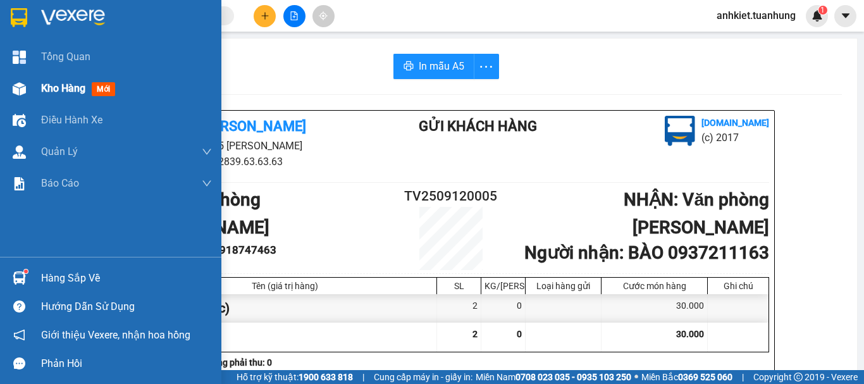
click at [56, 98] on div "Kho hàng mới" at bounding box center [126, 89] width 171 height 32
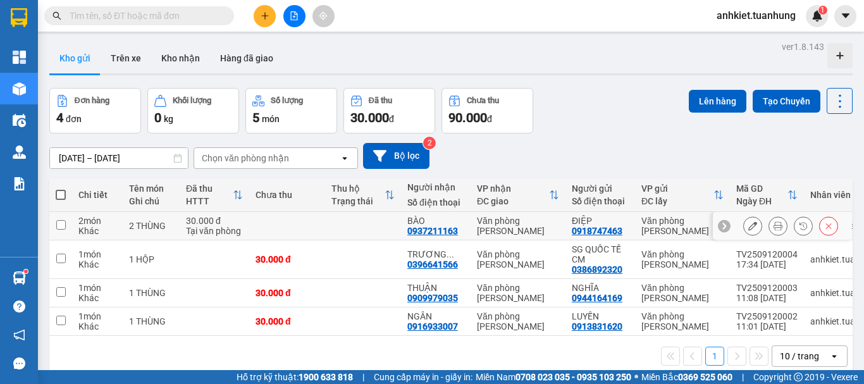
click at [748, 223] on icon at bounding box center [752, 225] width 9 height 9
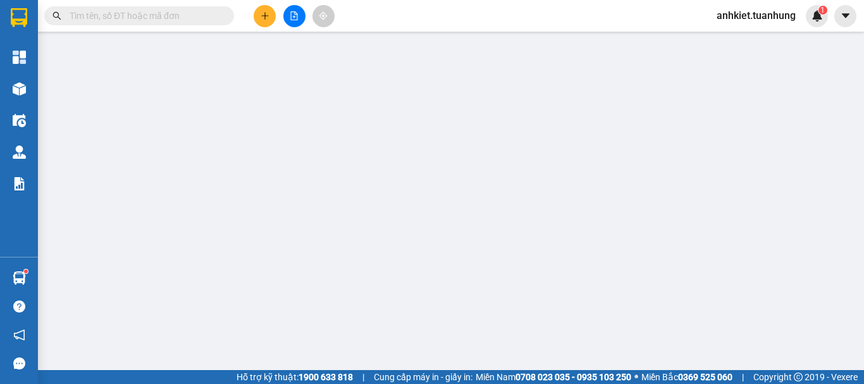
type input "0918747463"
type input "ĐIỆP"
type input "0937211163"
type input "BÀO"
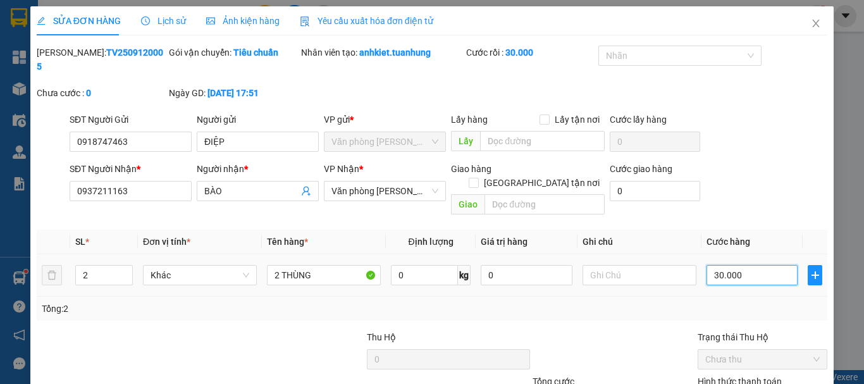
click at [749, 265] on input "30.000" at bounding box center [751, 275] width 91 height 20
type input "0"
type input "+"
type input "6"
type input "+6"
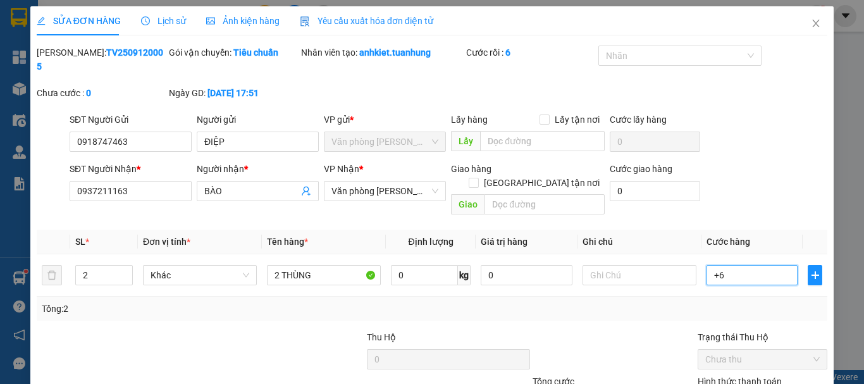
type input "60"
type input "+60"
type input "60.000"
click at [661, 297] on div "Tổng: 2" at bounding box center [432, 309] width 790 height 24
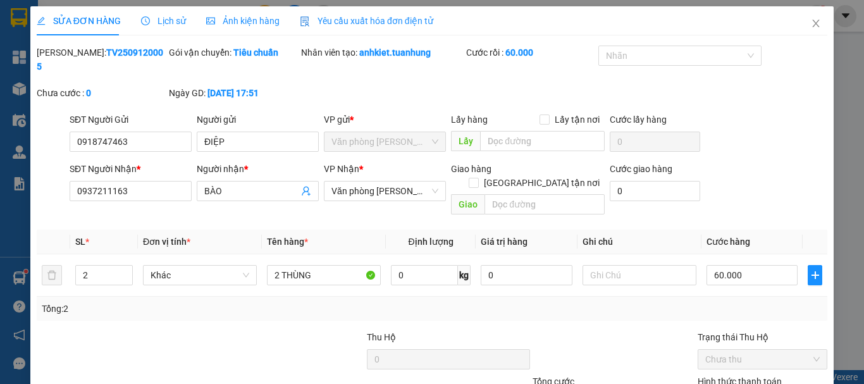
scroll to position [87, 0]
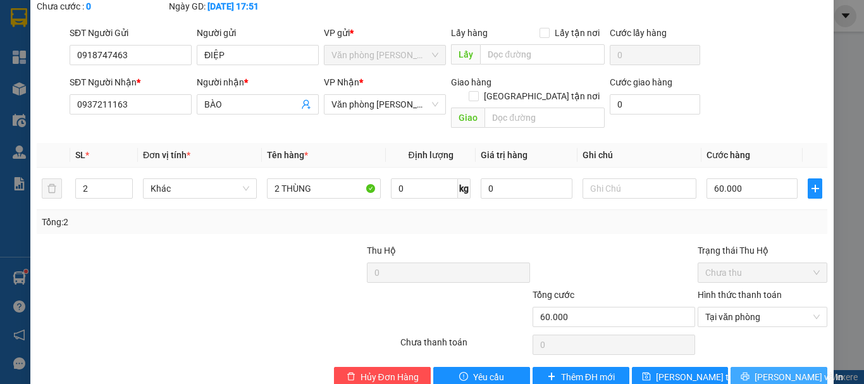
click at [755, 367] on button "Lưu và In" at bounding box center [778, 377] width 97 height 20
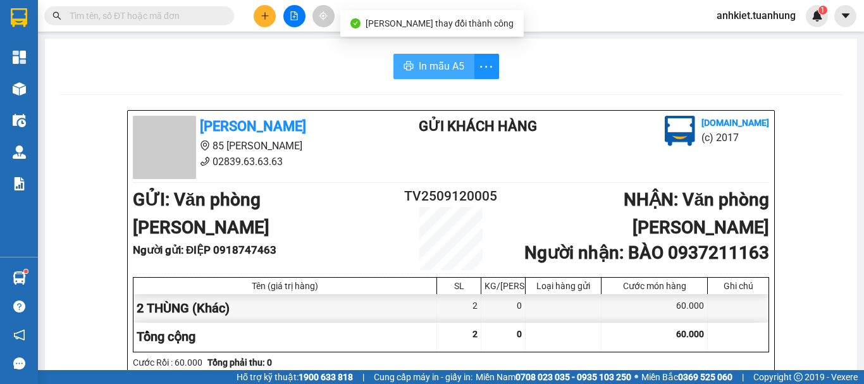
click at [448, 70] on span "In mẫu A5" at bounding box center [442, 66] width 46 height 16
drag, startPoint x: 442, startPoint y: 70, endPoint x: 599, endPoint y: 176, distance: 189.9
click at [442, 70] on span "In mẫu A5" at bounding box center [442, 66] width 46 height 16
